Goal: Information Seeking & Learning: Learn about a topic

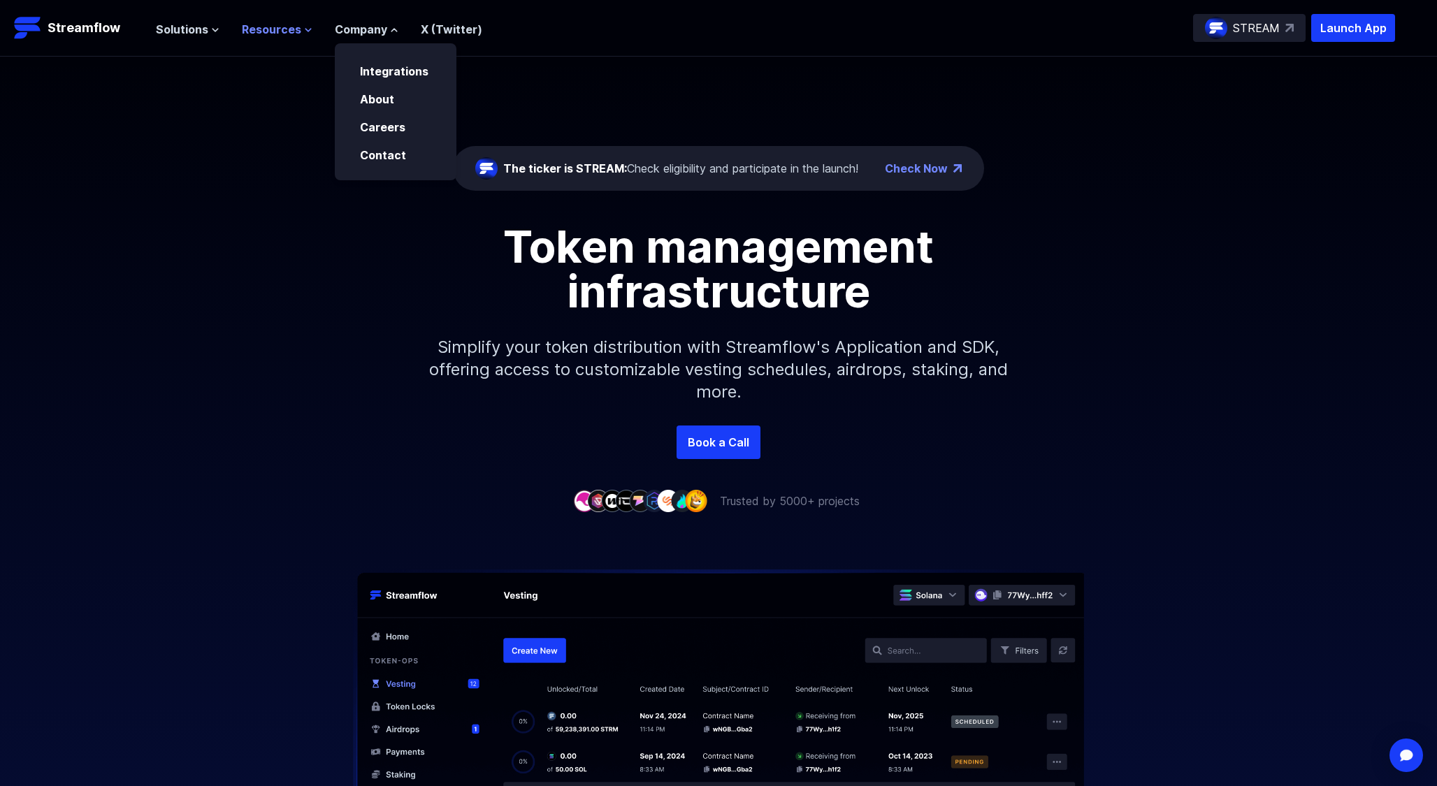
click at [294, 23] on span "Resources" at bounding box center [271, 29] width 59 height 17
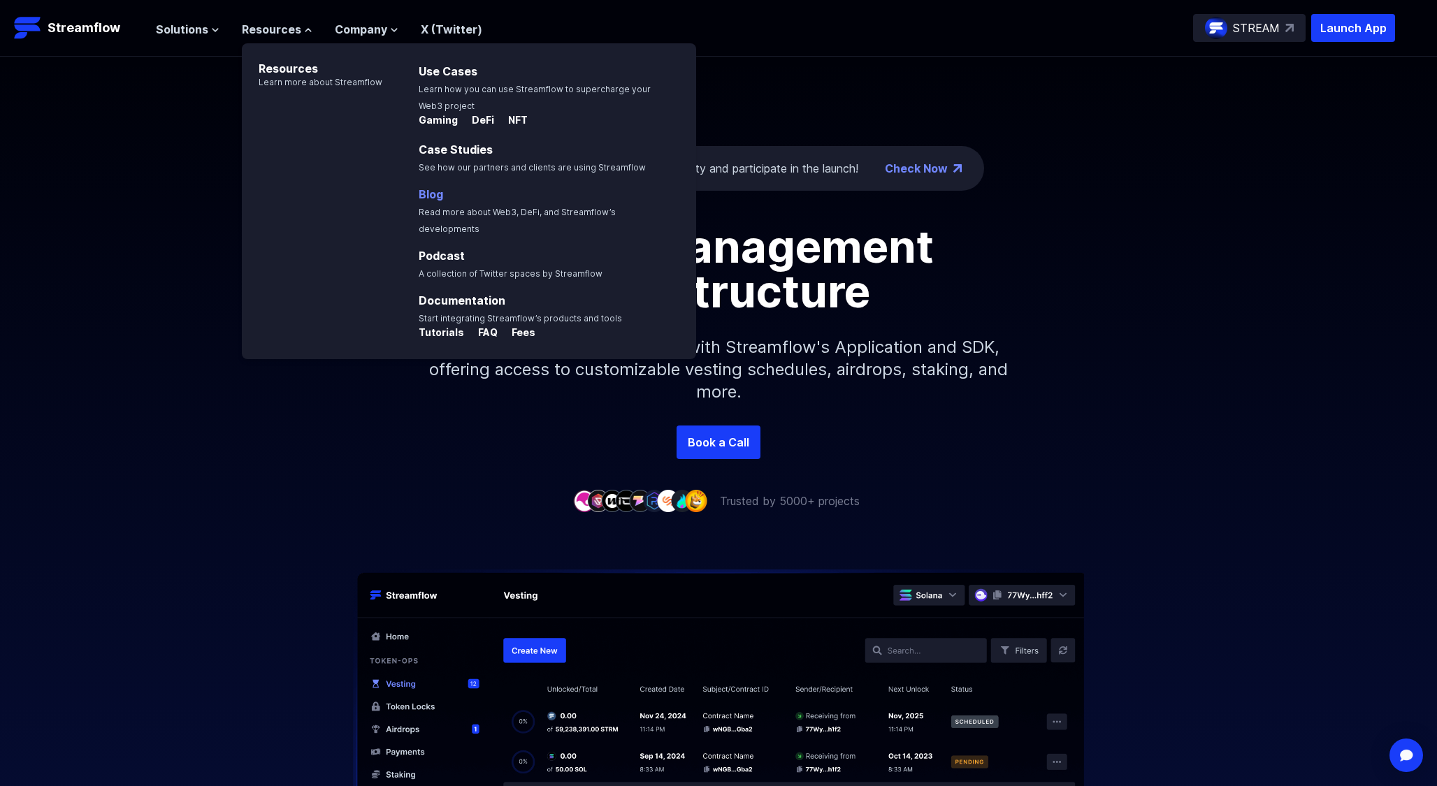
click at [435, 191] on link "Blog" at bounding box center [431, 194] width 24 height 14
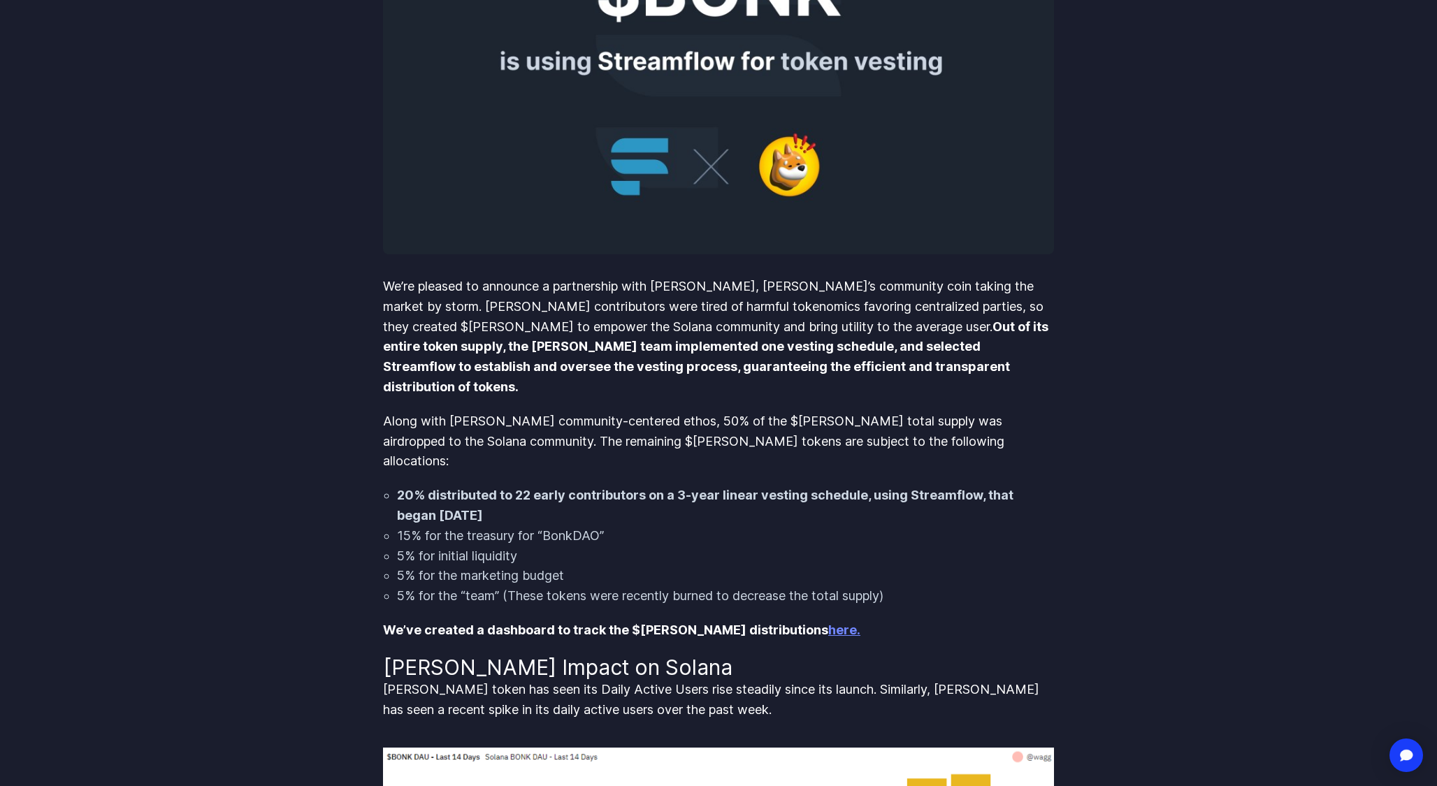
scroll to position [383, 0]
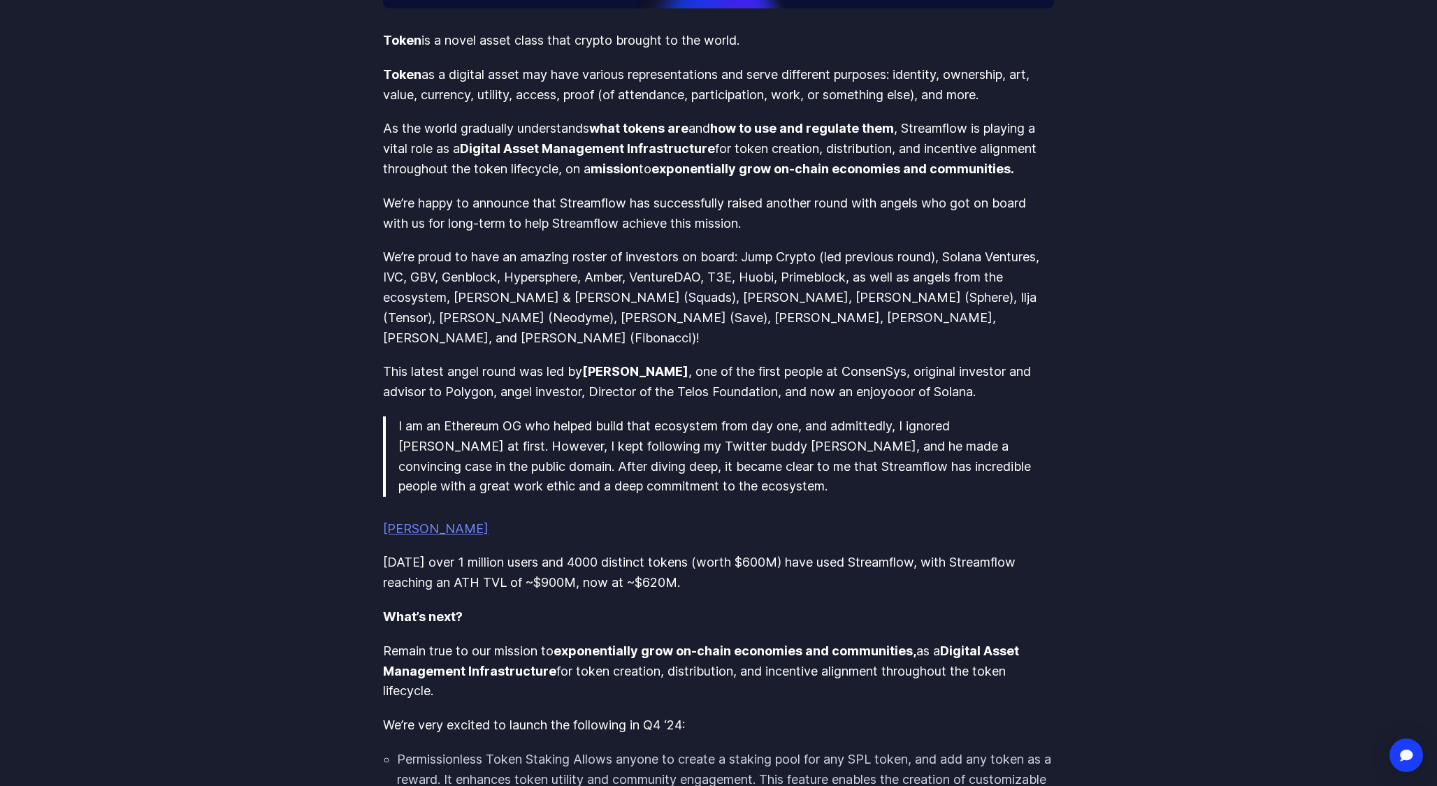
scroll to position [584, 0]
